Goal: Information Seeking & Learning: Understand process/instructions

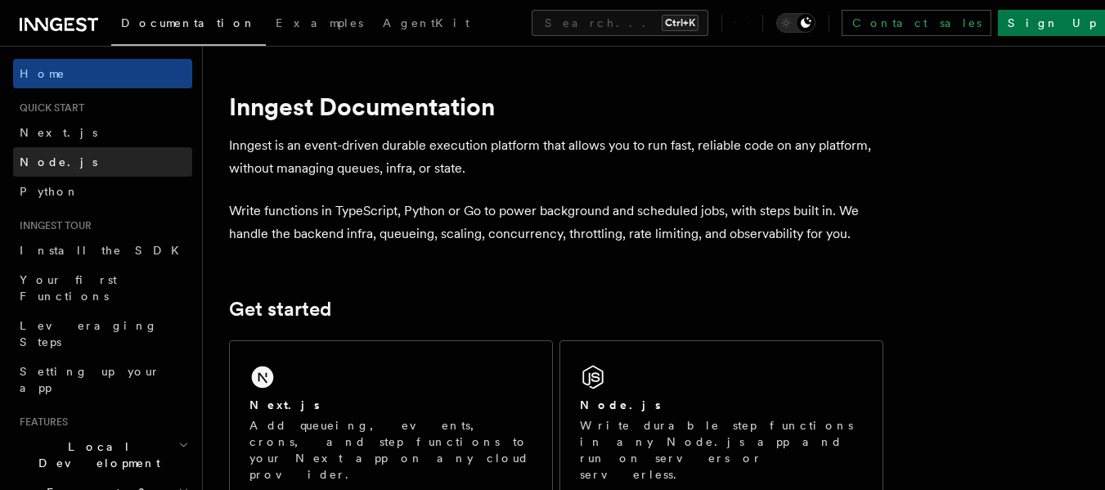
click at [41, 165] on span "Node.js" at bounding box center [59, 161] width 78 height 13
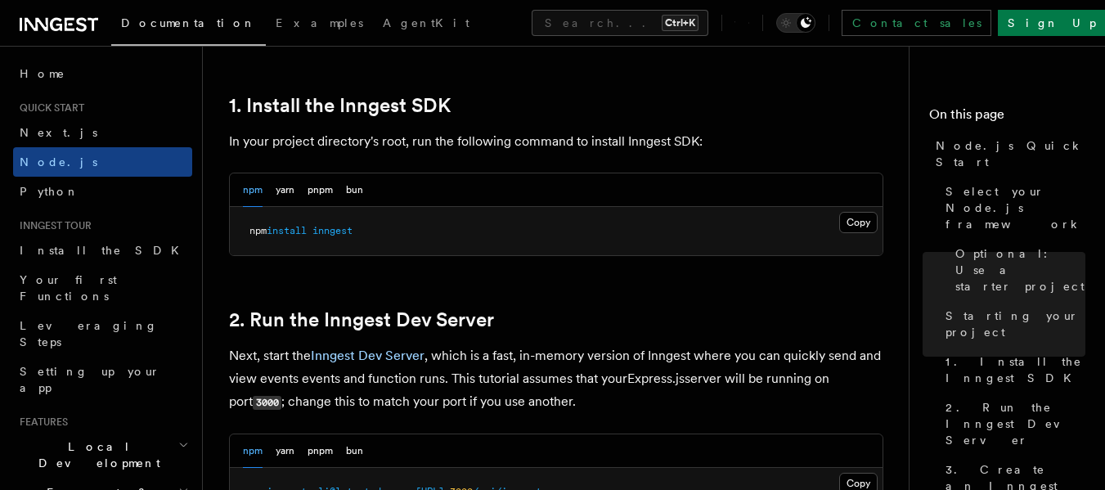
scroll to position [1036, 0]
click at [851, 213] on button "Copy Copied" at bounding box center [858, 221] width 38 height 21
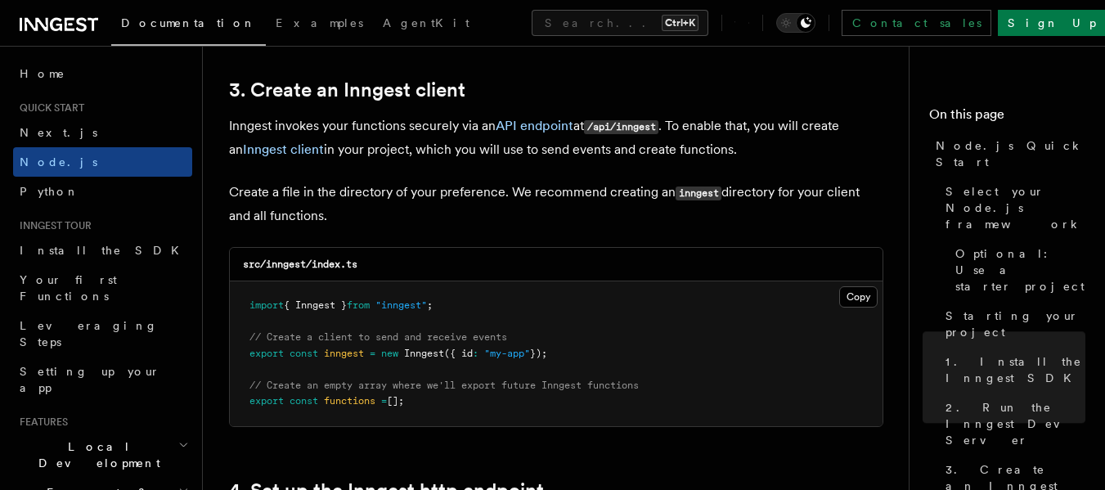
scroll to position [2095, 0]
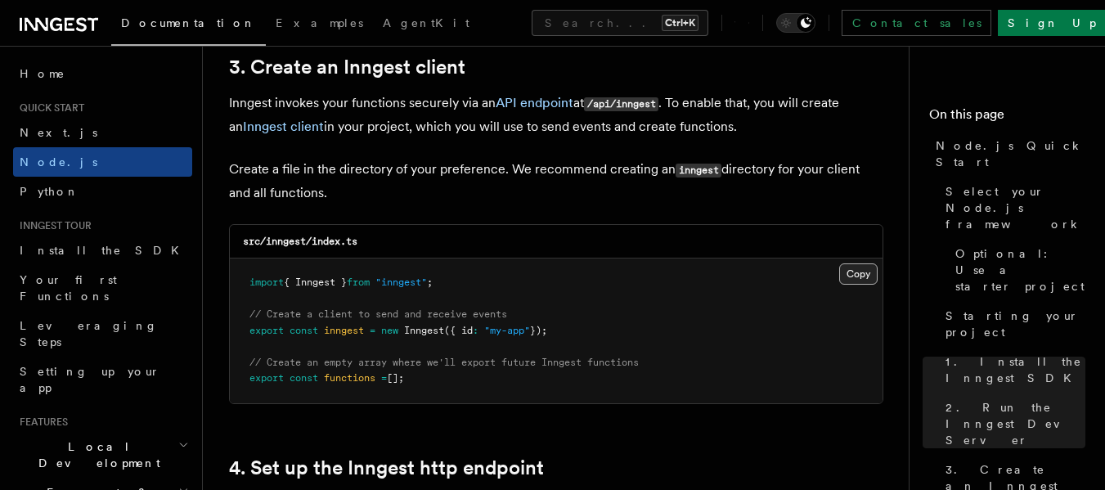
click at [855, 280] on button "Copy Copied" at bounding box center [858, 273] width 38 height 21
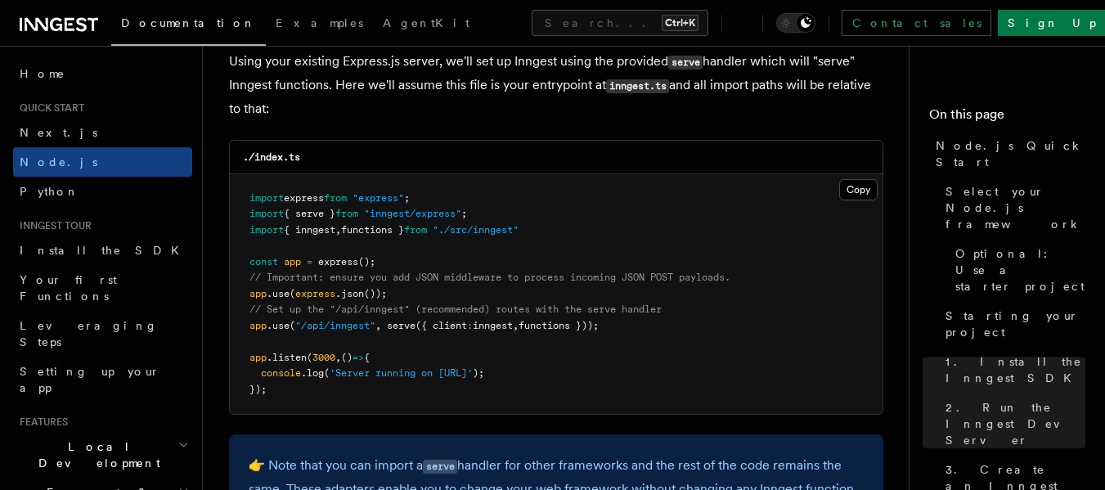
scroll to position [2541, 0]
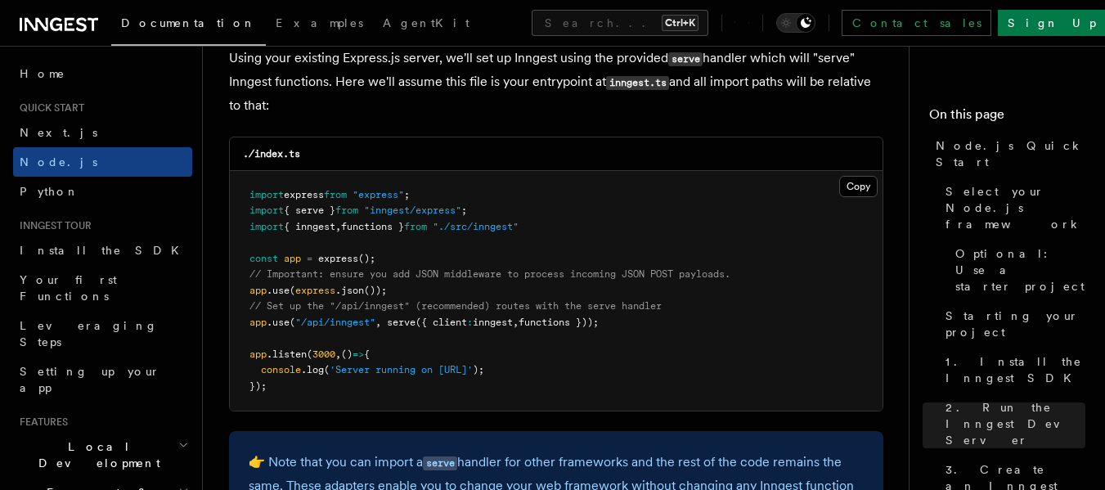
click at [619, 260] on pre "import express from "express" ; import { serve } from "inngest/express" ; impor…" at bounding box center [556, 291] width 653 height 240
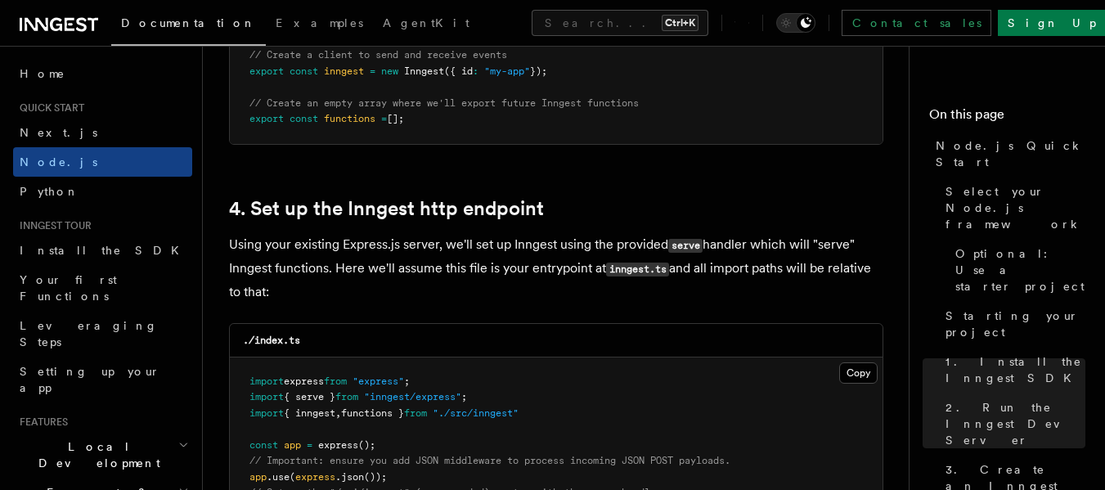
scroll to position [2353, 0]
click at [551, 408] on pre "import express from "express" ; import { serve } from "inngest/express" ; impor…" at bounding box center [556, 478] width 653 height 240
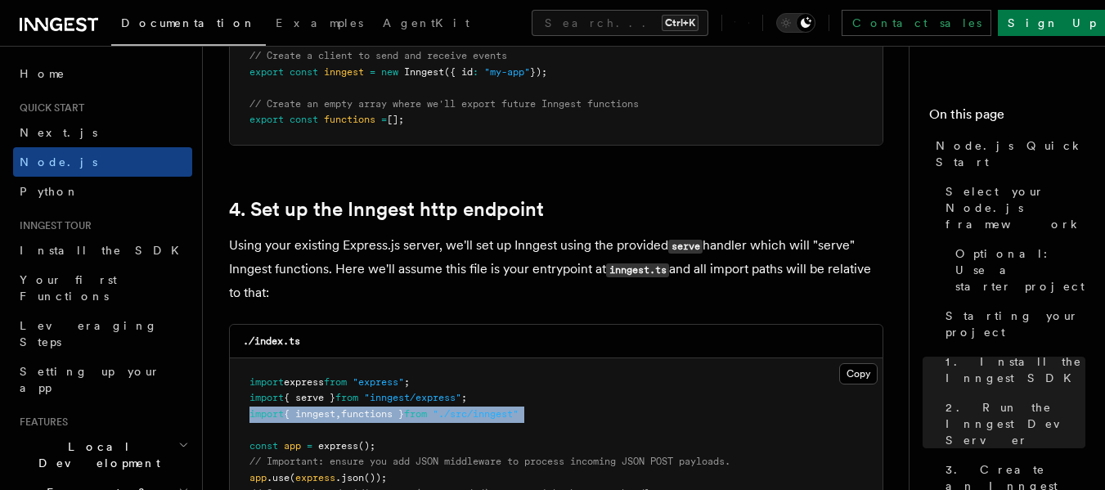
click at [551, 408] on pre "import express from "express" ; import { serve } from "inngest/express" ; impor…" at bounding box center [556, 478] width 653 height 240
copy code "import { inngest , functions } from "./src/inngest""
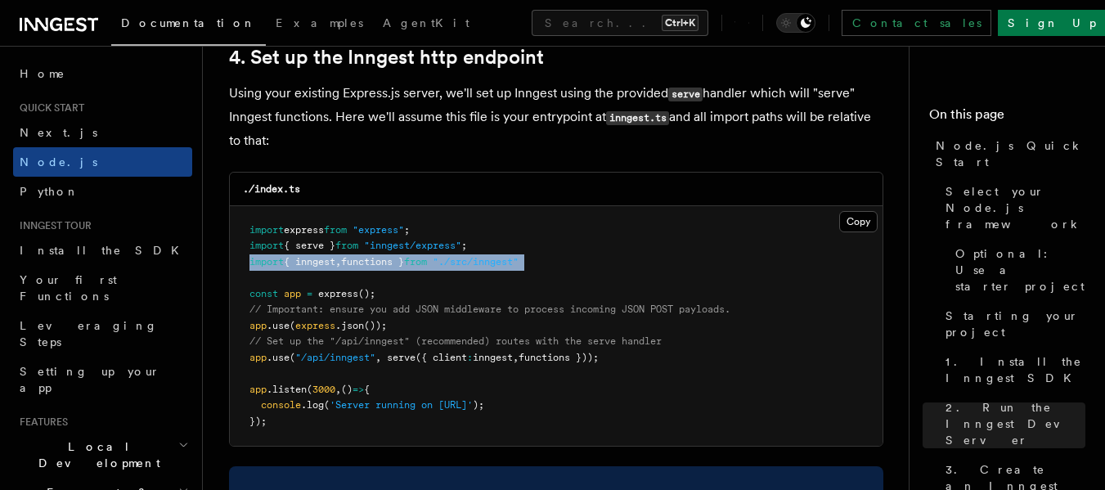
scroll to position [2506, 0]
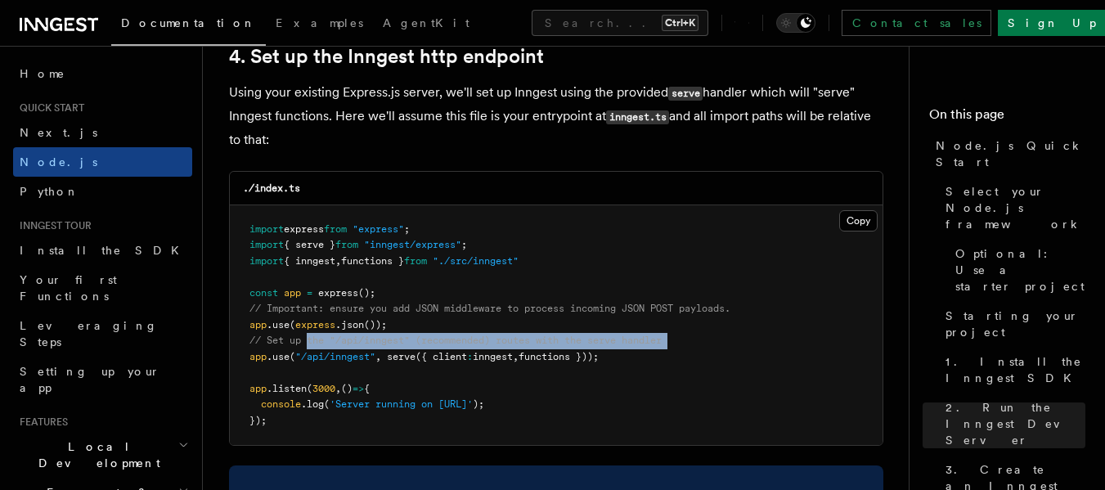
drag, startPoint x: 248, startPoint y: 349, endPoint x: 307, endPoint y: 337, distance: 60.2
click at [307, 337] on pre "import express from "express" ; import { serve } from "inngest/express" ; impor…" at bounding box center [556, 325] width 653 height 240
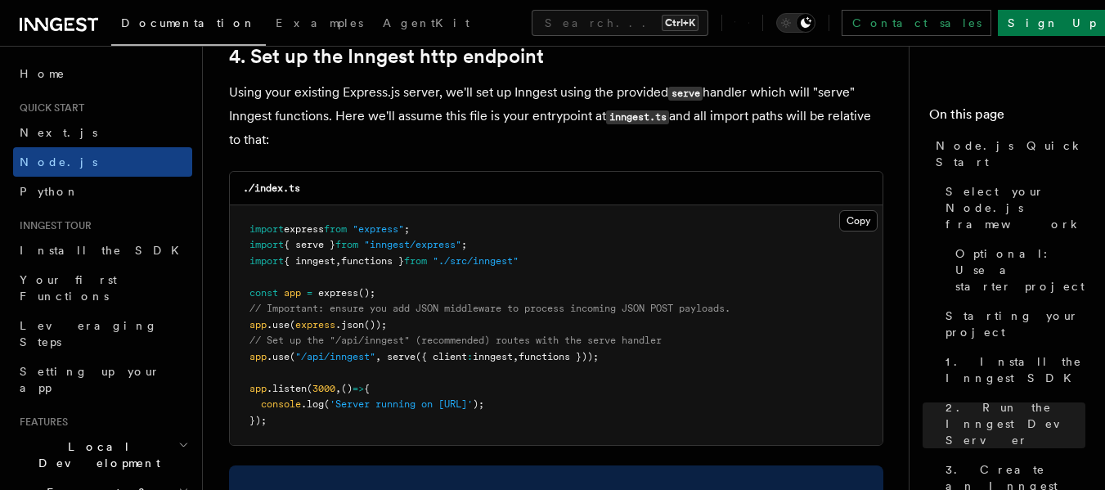
click at [250, 342] on span "// Set up the "/api/inngest" (recommended) routes with the serve handler" at bounding box center [455, 340] width 412 height 11
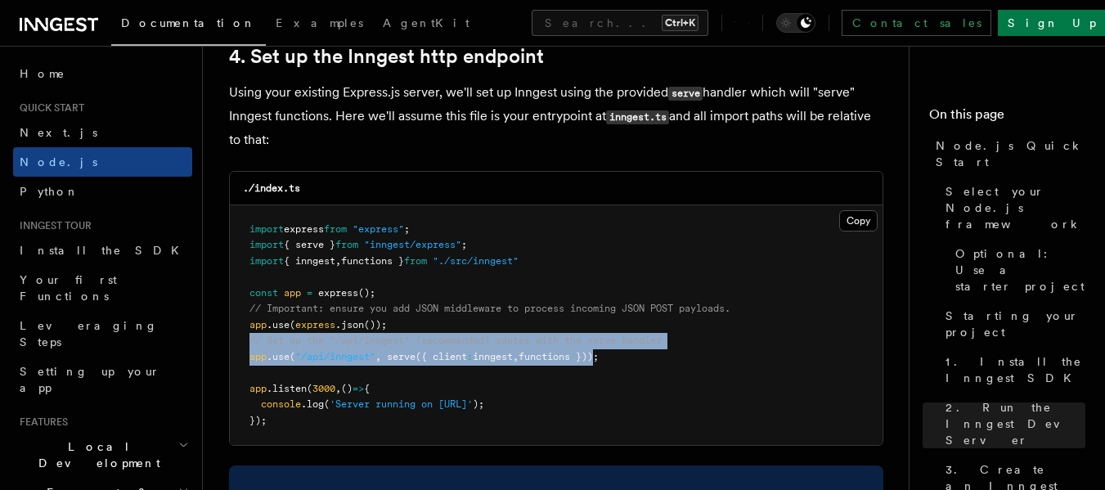
drag, startPoint x: 250, startPoint y: 342, endPoint x: 603, endPoint y: 353, distance: 352.7
click at [603, 353] on code "import express from "express" ; import { serve } from "inngest/express" ; impor…" at bounding box center [489, 324] width 481 height 203
click at [599, 353] on span "functions }));" at bounding box center [559, 356] width 80 height 11
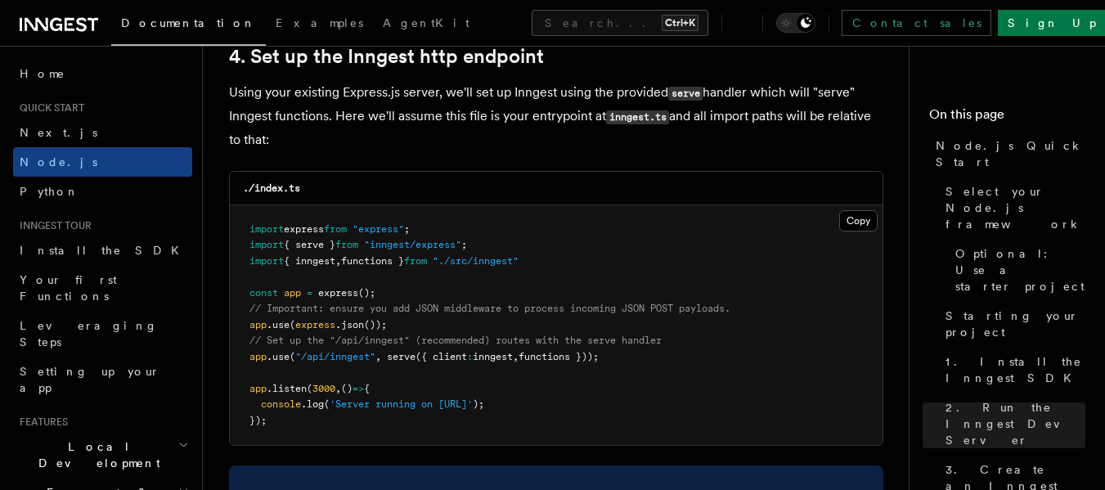
drag, startPoint x: 640, startPoint y: 357, endPoint x: 238, endPoint y: 339, distance: 402.0
click at [238, 339] on pre "import express from "express" ; import { serve } from "inngest/express" ; impor…" at bounding box center [556, 325] width 653 height 240
copy code "// Set up the "/api/inngest" (recommended) routes with the serve handler app .u…"
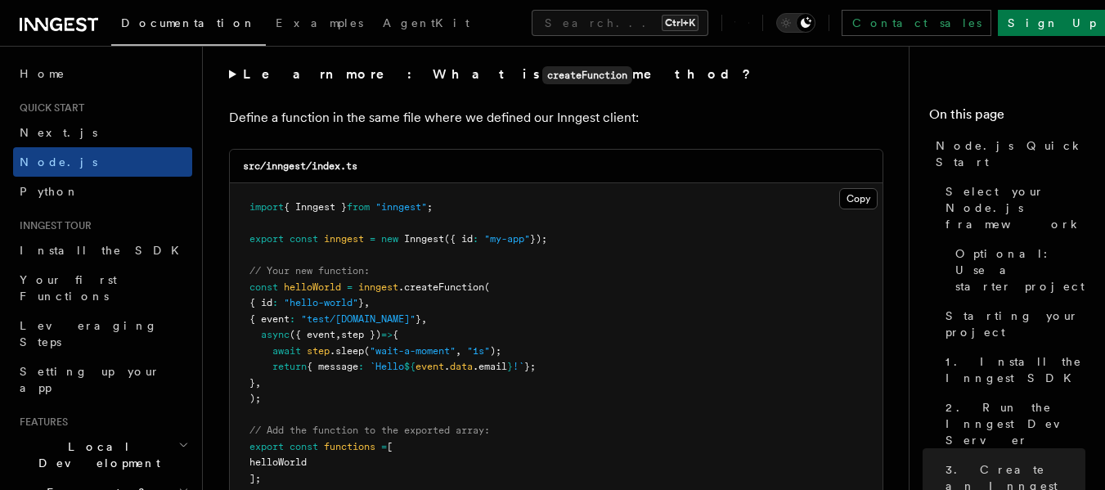
scroll to position [3213, 0]
